Goal: Task Accomplishment & Management: Complete application form

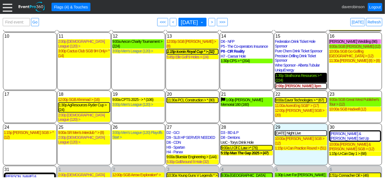
scroll to position [89, 0]
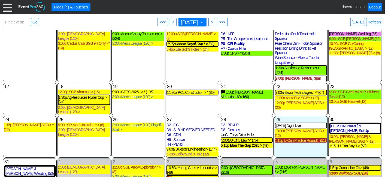
click at [316, 138] on div "1:15p U-Can Practice Round > (51)" at bounding box center [301, 140] width 52 height 5
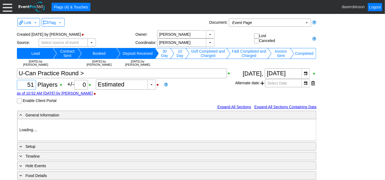
type input "Heritage Pointe Golf Club"
type input "Small Group Booking"
type input "Single Tee"
type input "1140070"
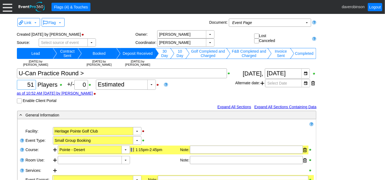
drag, startPoint x: 28, startPoint y: 84, endPoint x: 33, endPoint y: 86, distance: 5.7
click at [33, 86] on input "51" at bounding box center [26, 84] width 15 height 9
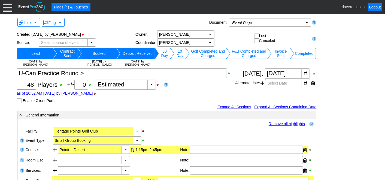
type input "48"
click at [199, 84] on div "Χ 48 Players +/- Χ 0 ▼ Χ Estimated as of 10:52 AM on Thursday, 8/21/2025 by dav…" at bounding box center [126, 85] width 219 height 35
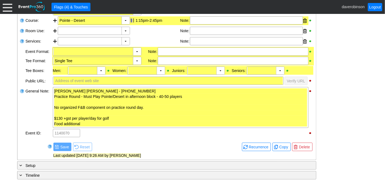
scroll to position [117, 0]
